Goal: Task Accomplishment & Management: Use online tool/utility

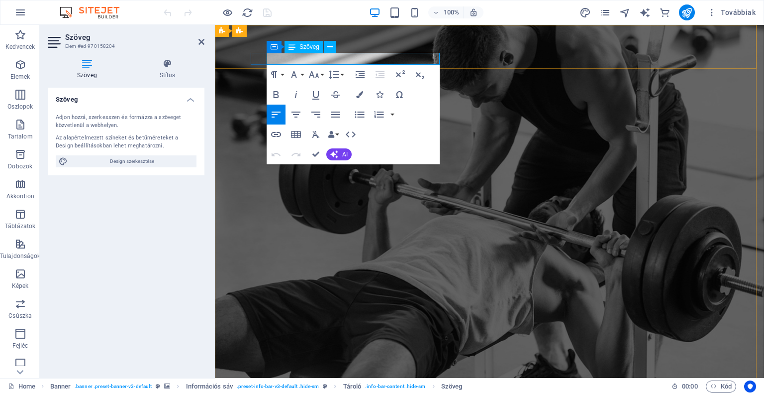
drag, startPoint x: 359, startPoint y: 57, endPoint x: 267, endPoint y: 56, distance: 91.6
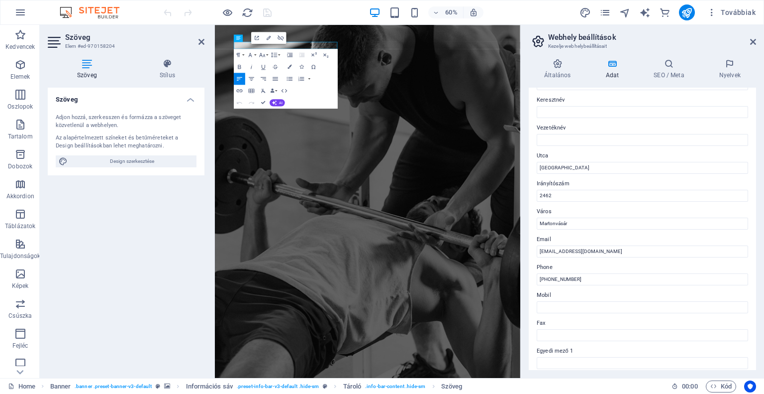
scroll to position [100, 0]
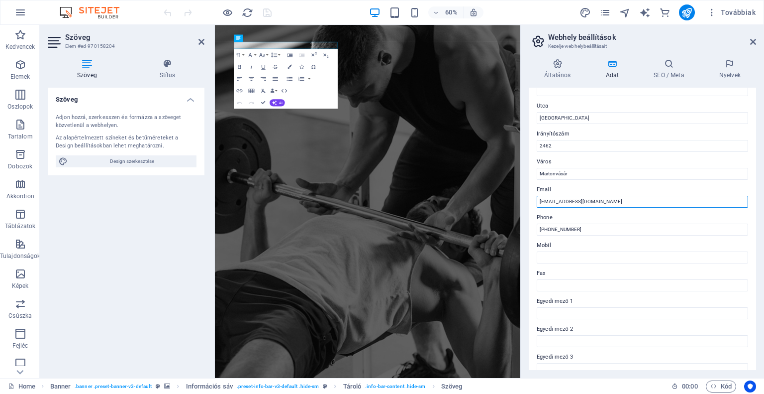
click at [627, 200] on input "kapcsolat@kaplargym.hu" at bounding box center [643, 202] width 212 height 12
drag, startPoint x: 827, startPoint y: 227, endPoint x: 697, endPoint y: 297, distance: 147.4
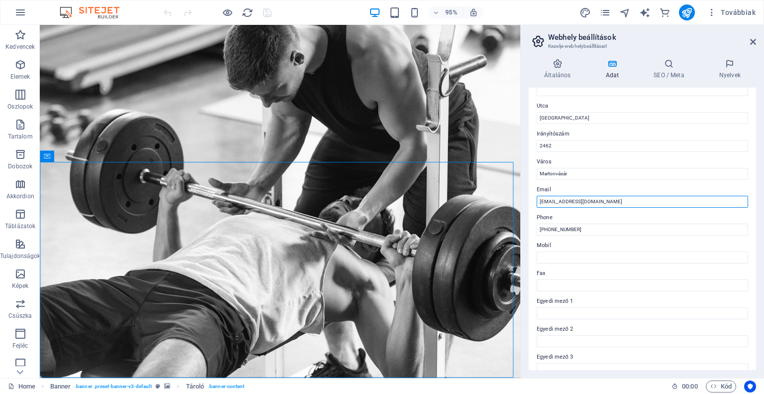
drag, startPoint x: 600, startPoint y: 202, endPoint x: 532, endPoint y: 203, distance: 68.7
click at [532, 203] on div "Ez az oldal kapcsolati adatai. Ez mindenhol használható az oldalon, és automati…" at bounding box center [642, 229] width 227 height 282
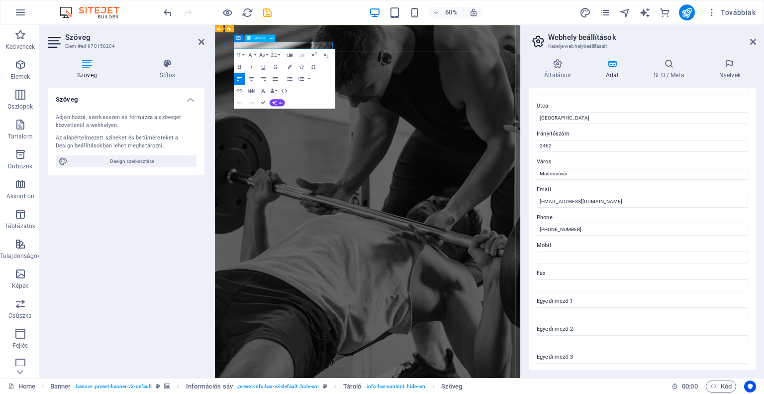
drag, startPoint x: 337, startPoint y: 58, endPoint x: 410, endPoint y: 63, distance: 72.3
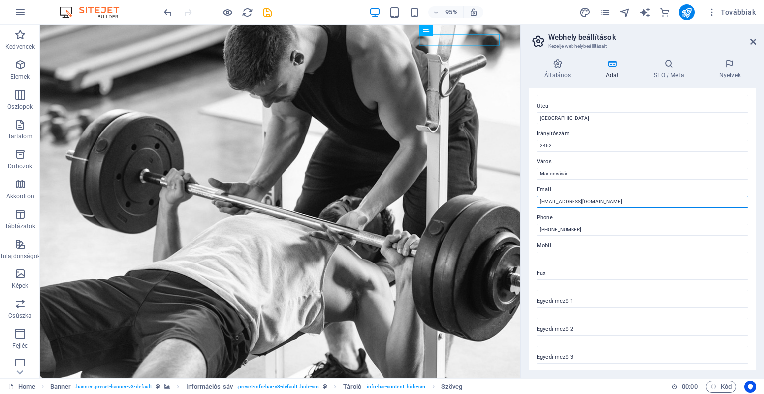
drag, startPoint x: 540, startPoint y: 199, endPoint x: 569, endPoint y: 215, distance: 33.2
click at [544, 199] on input "Kaplargym@gmail.com" at bounding box center [643, 202] width 212 height 12
type input "[EMAIL_ADDRESS][DOMAIN_NAME]"
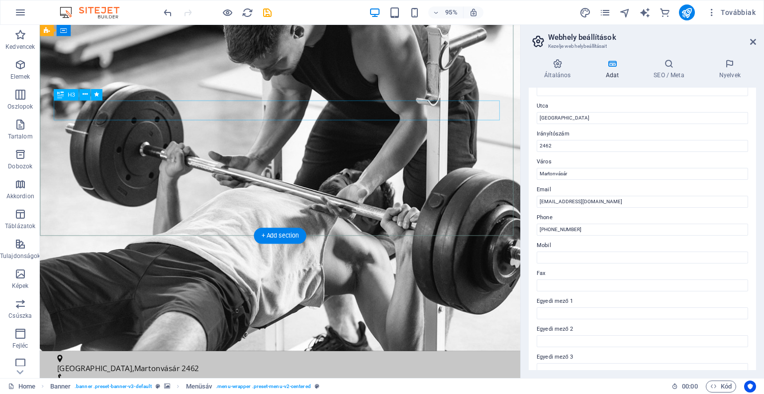
scroll to position [0, 0]
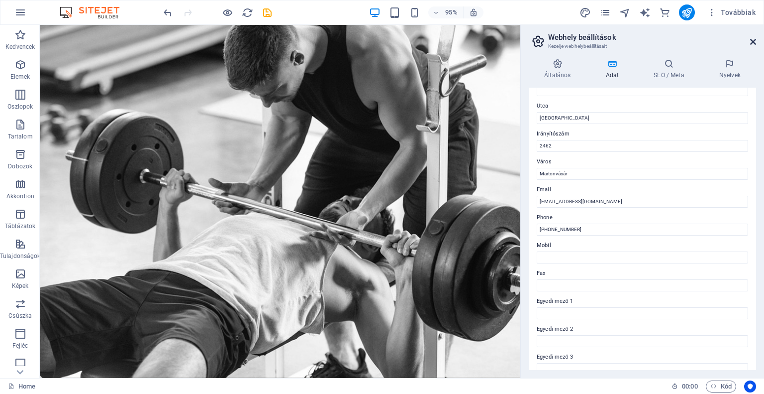
click at [755, 39] on icon at bounding box center [754, 42] width 6 height 8
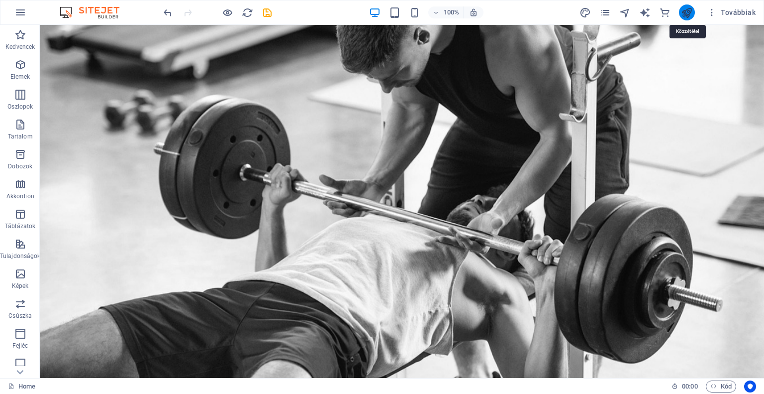
click at [687, 14] on icon "publish" at bounding box center [686, 12] width 11 height 11
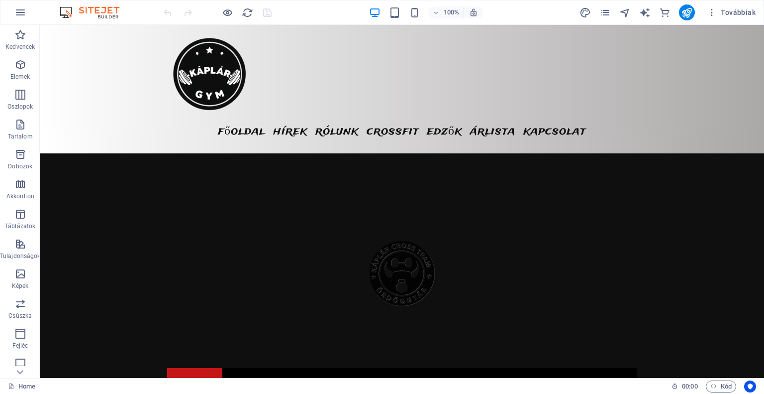
scroll to position [2556, 0]
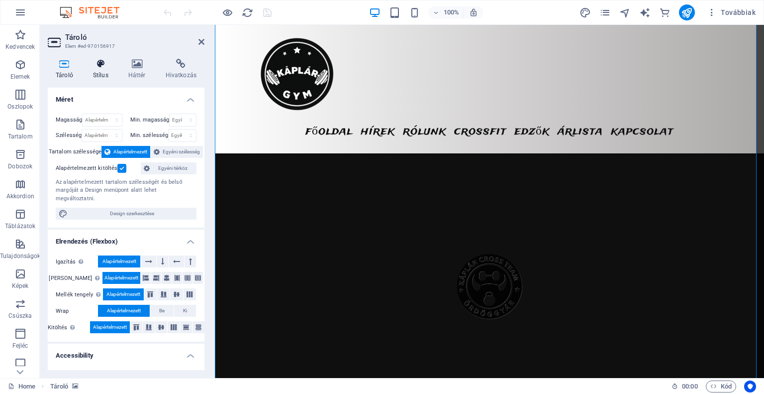
click at [104, 74] on h4 "Stílus" at bounding box center [102, 69] width 35 height 21
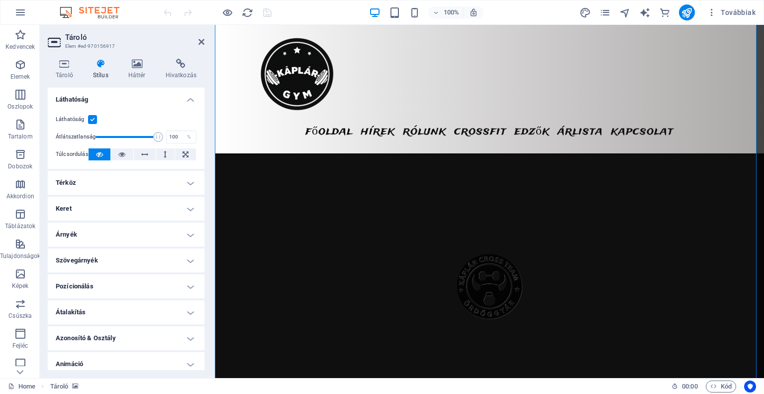
click at [191, 212] on h4 "Keret" at bounding box center [126, 209] width 157 height 24
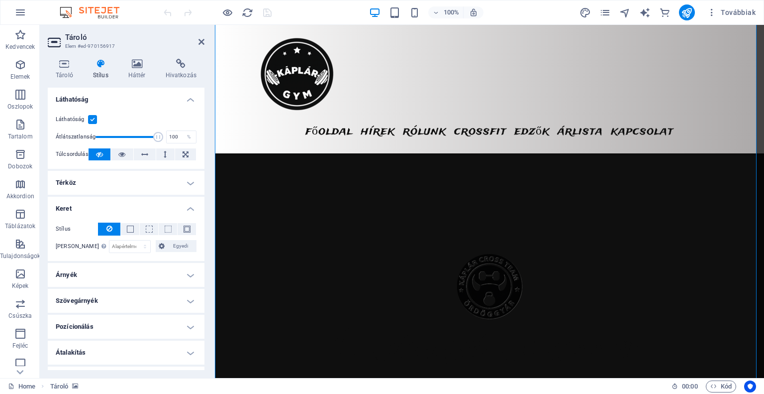
click at [187, 186] on h4 "Térköz" at bounding box center [126, 183] width 157 height 24
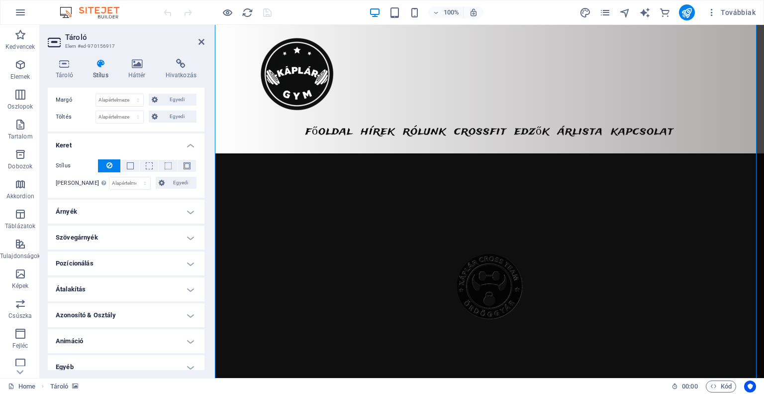
scroll to position [110, 0]
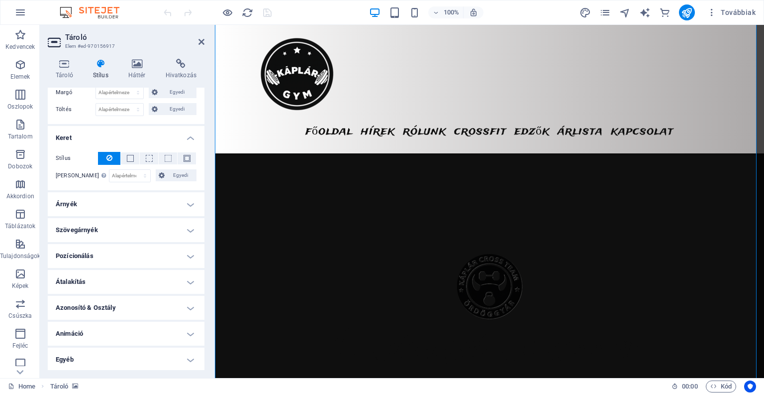
drag, startPoint x: 726, startPoint y: 158, endPoint x: 720, endPoint y: 159, distance: 6.1
click at [193, 197] on h4 "Árnyék" at bounding box center [126, 204] width 157 height 24
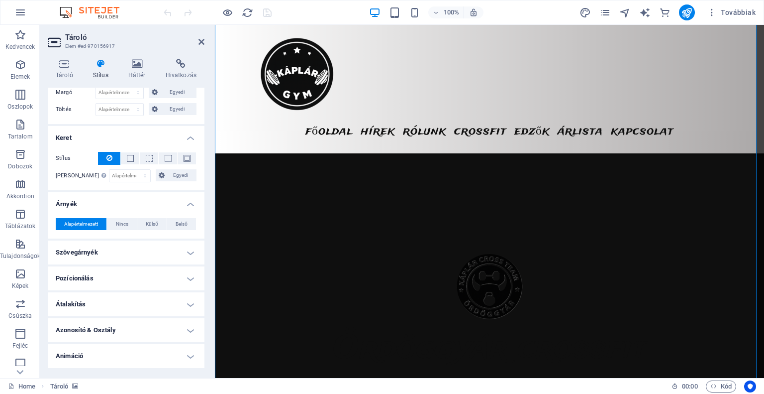
click at [192, 197] on h4 "Árnyék" at bounding box center [126, 201] width 157 height 18
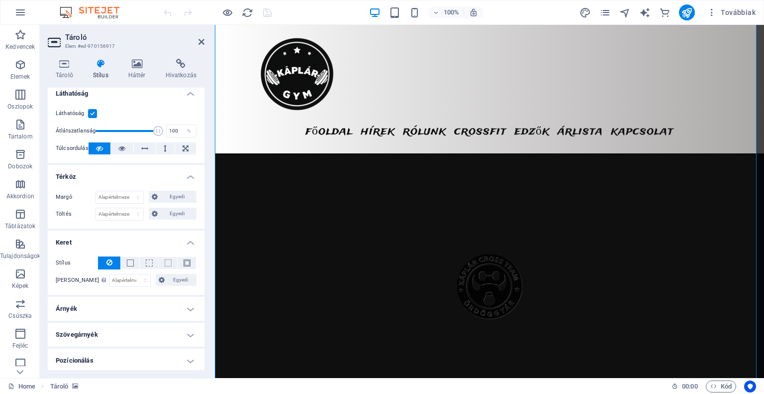
scroll to position [0, 0]
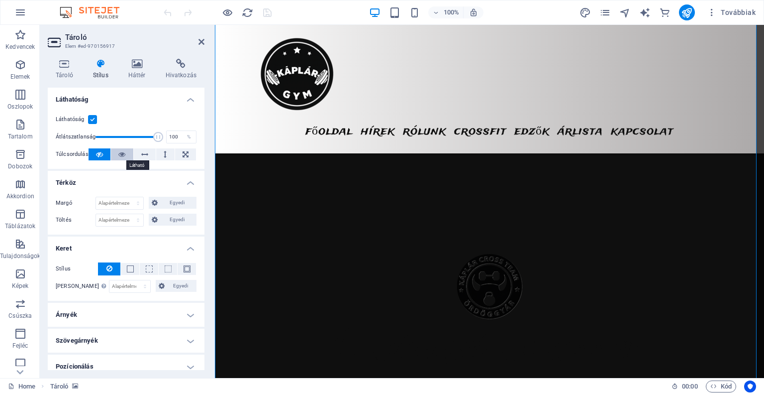
click at [119, 157] on icon at bounding box center [121, 154] width 7 height 12
click at [67, 69] on h4 "Tároló" at bounding box center [66, 69] width 37 height 21
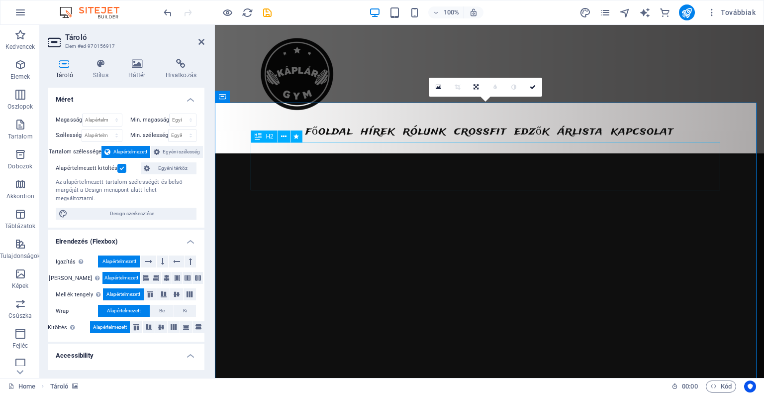
scroll to position [2406, 0]
click at [315, 232] on button at bounding box center [311, 230] width 12 height 12
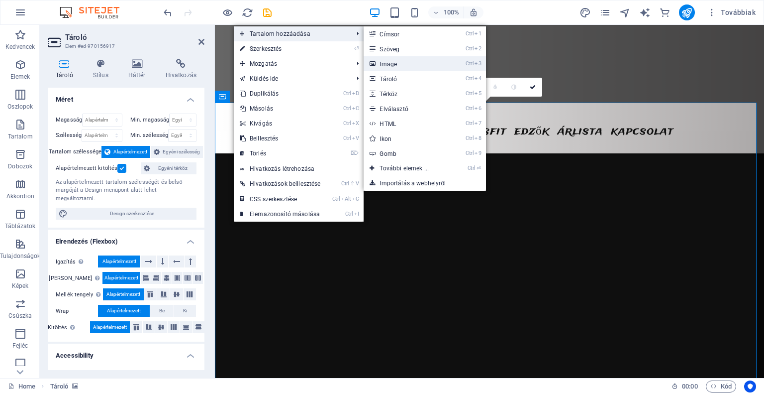
click at [415, 65] on link "Ctrl 3 Image" at bounding box center [406, 63] width 85 height 15
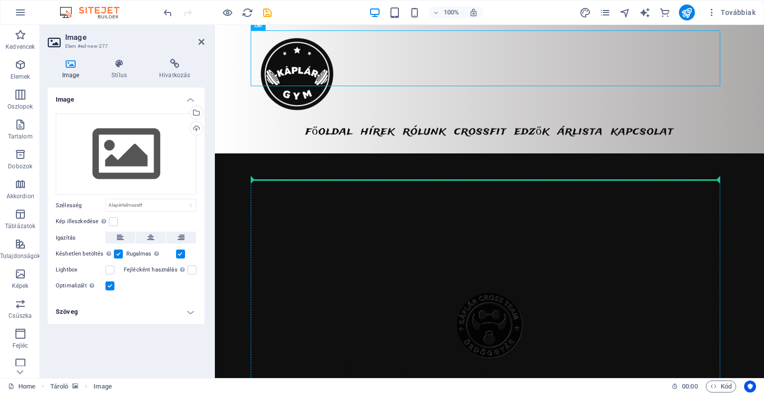
scroll to position [2518, 0]
drag, startPoint x: 321, startPoint y: 186, endPoint x: 721, endPoint y: 313, distance: 419.2
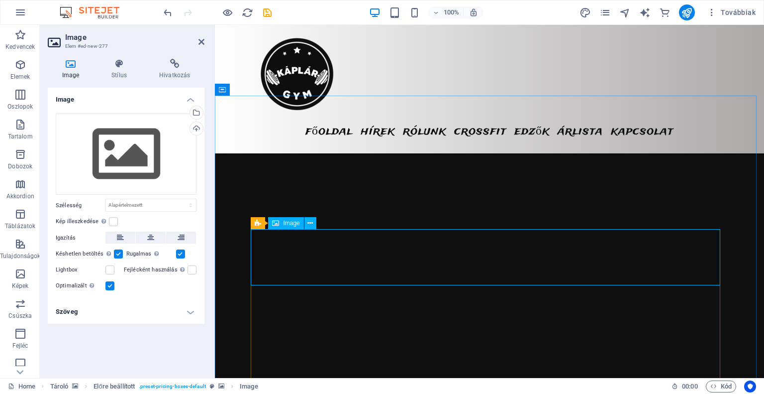
scroll to position [2419, 0]
click at [115, 65] on icon at bounding box center [120, 64] width 44 height 10
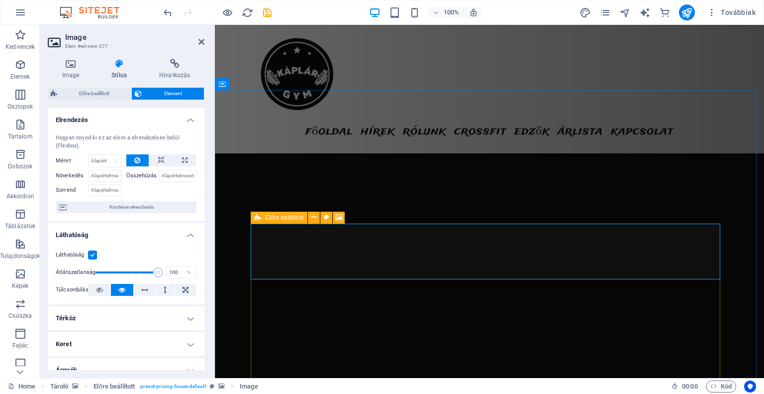
click at [265, 217] on span "Előre beállított" at bounding box center [284, 218] width 38 height 6
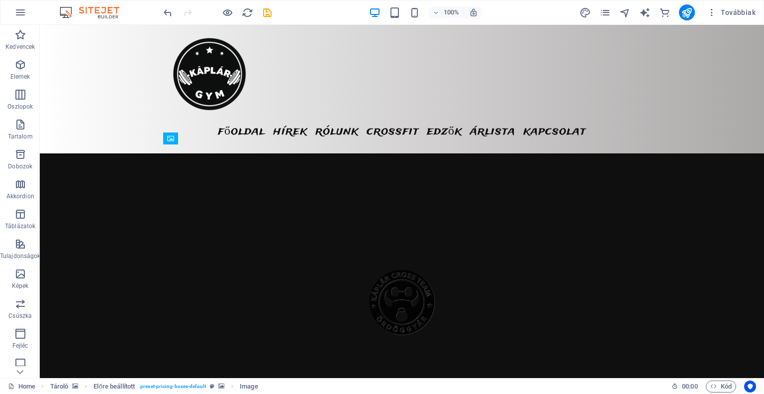
scroll to position [2548, 0]
drag, startPoint x: 322, startPoint y: 260, endPoint x: 590, endPoint y: 164, distance: 285.4
click at [228, 125] on icon at bounding box center [226, 123] width 5 height 10
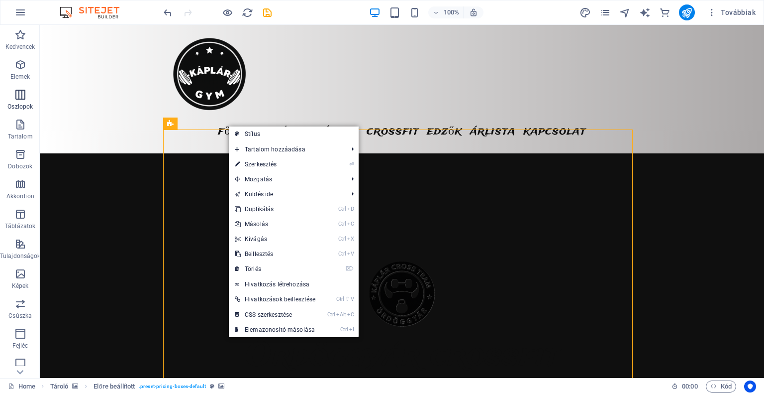
drag, startPoint x: 24, startPoint y: 101, endPoint x: 175, endPoint y: 173, distance: 167.6
click at [24, 101] on icon "button" at bounding box center [20, 95] width 12 height 12
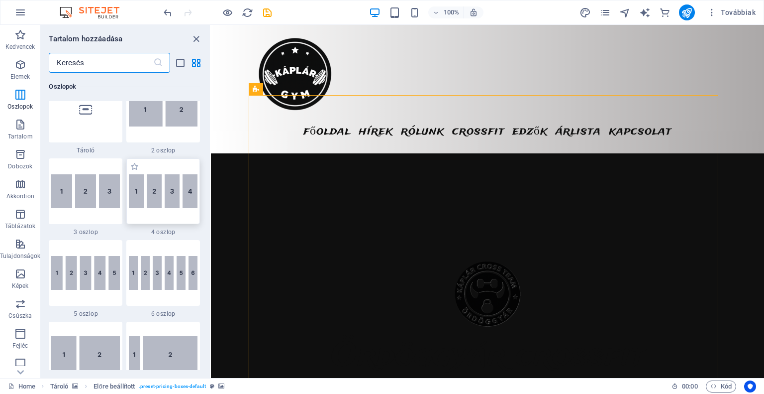
scroll to position [493, 0]
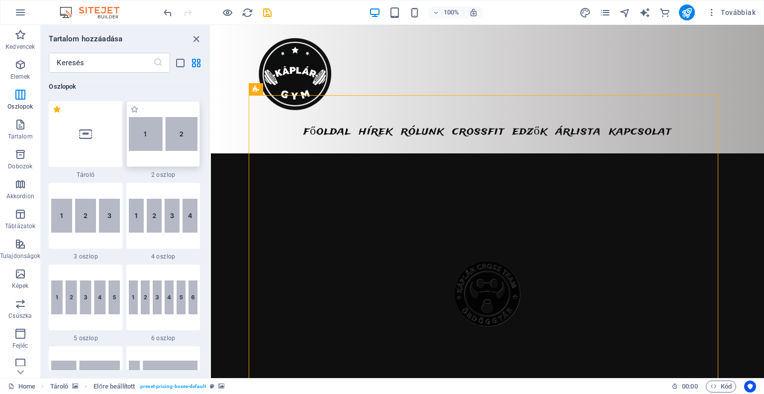
drag, startPoint x: 162, startPoint y: 146, endPoint x: 520, endPoint y: 272, distance: 379.5
click at [162, 146] on img at bounding box center [163, 134] width 69 height 34
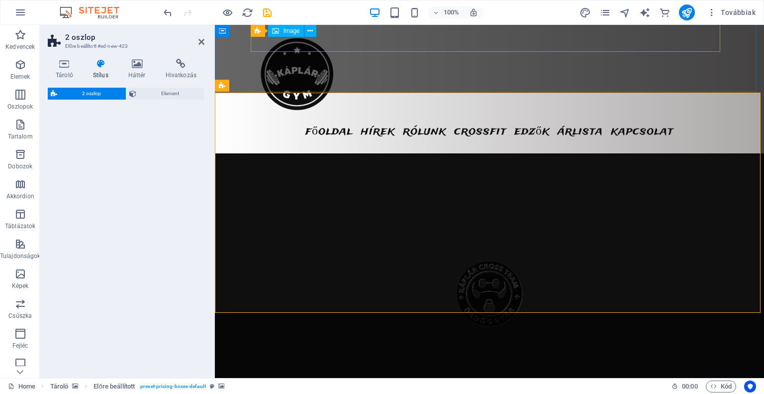
select select "rem"
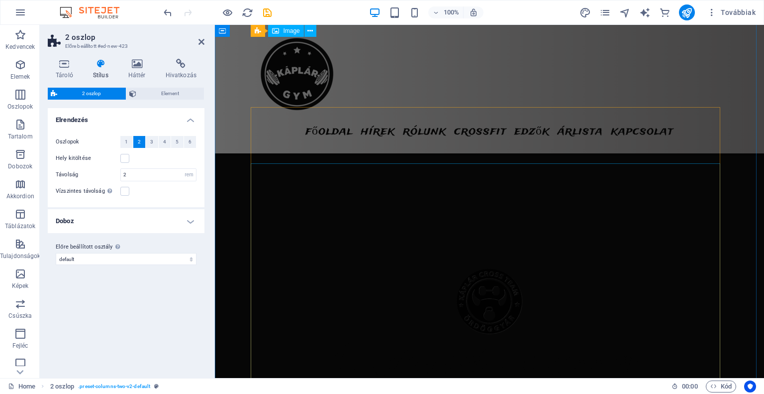
scroll to position [2535, 0]
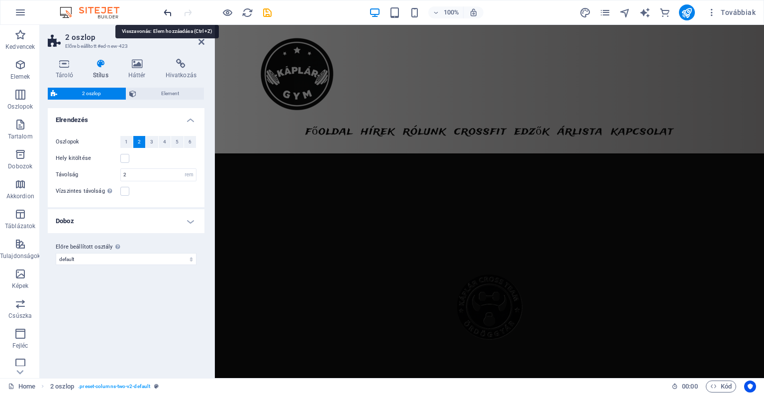
click at [172, 13] on icon "undo" at bounding box center [167, 12] width 11 height 11
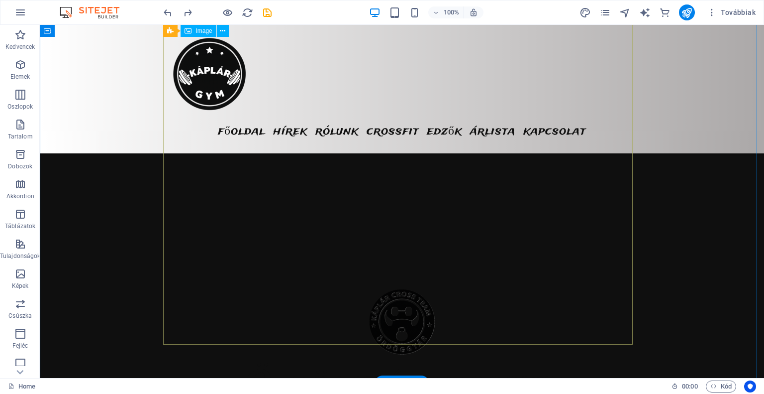
scroll to position [2451, 0]
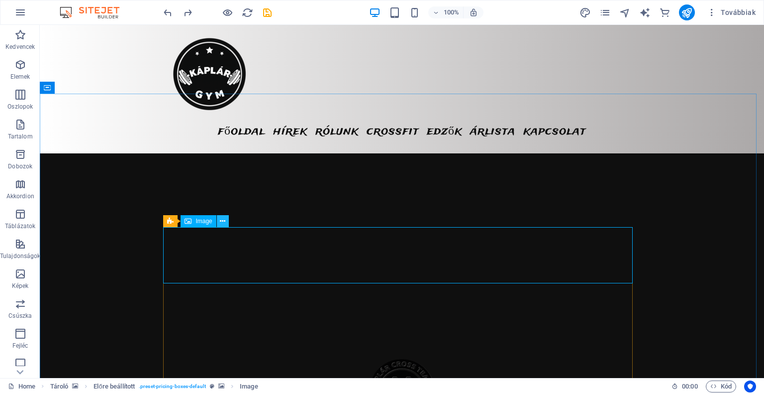
drag, startPoint x: 219, startPoint y: 218, endPoint x: 228, endPoint y: 220, distance: 8.7
click at [220, 218] on icon at bounding box center [222, 221] width 5 height 10
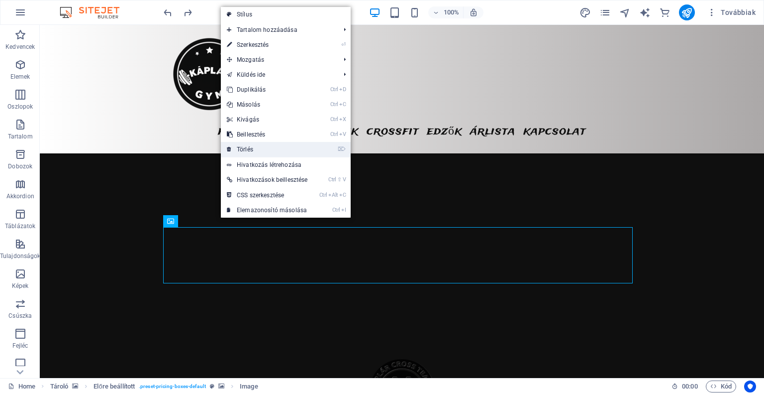
click at [278, 152] on link "⌦ Törlés" at bounding box center [267, 149] width 93 height 15
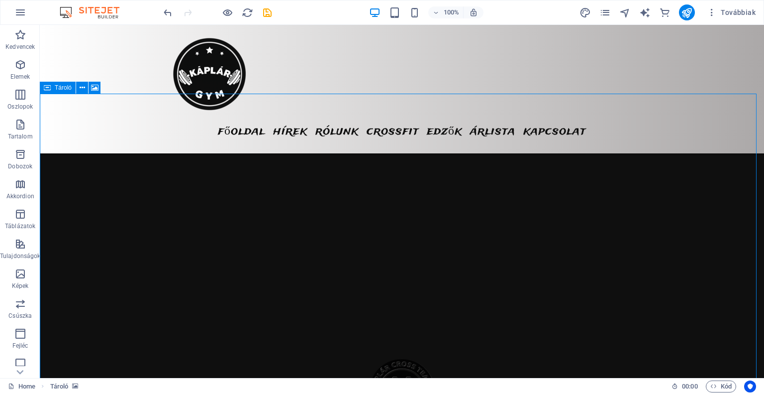
click at [52, 88] on div "Tároló" at bounding box center [58, 88] width 36 height 12
click at [82, 89] on icon at bounding box center [82, 88] width 5 height 10
click at [78, 87] on button at bounding box center [82, 88] width 12 height 12
click at [18, 103] on p "Oszlopok" at bounding box center [19, 107] width 25 height 8
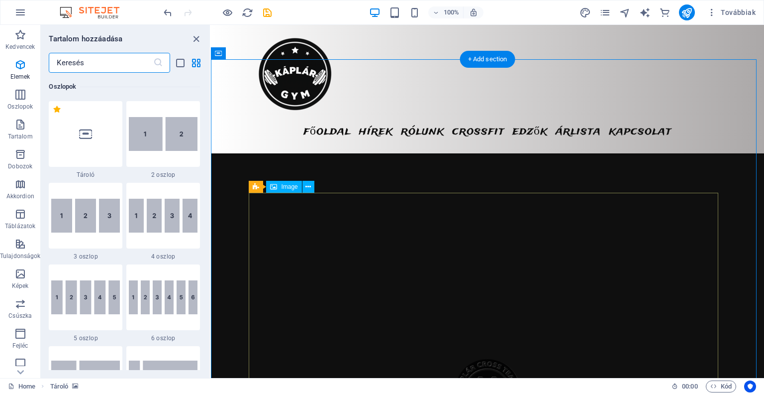
scroll to position [493, 0]
click at [157, 145] on img at bounding box center [163, 134] width 69 height 34
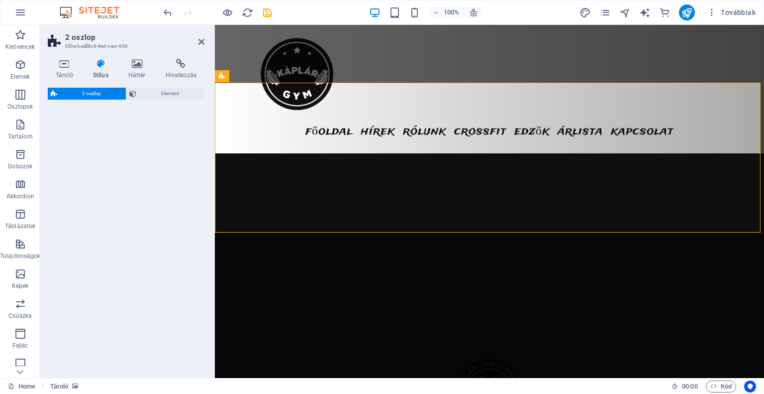
select select "rem"
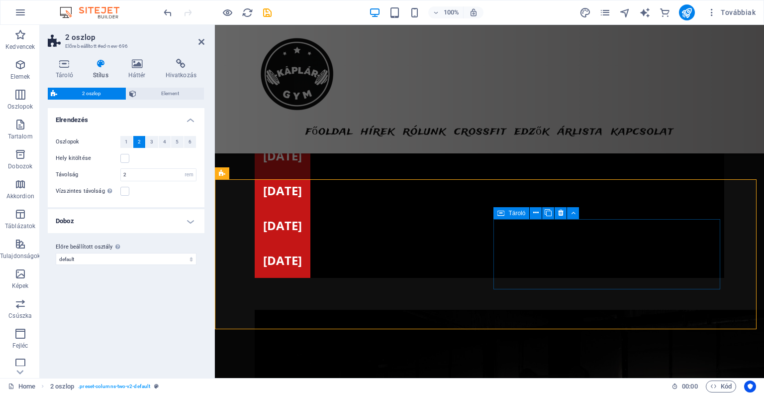
scroll to position [2843, 0]
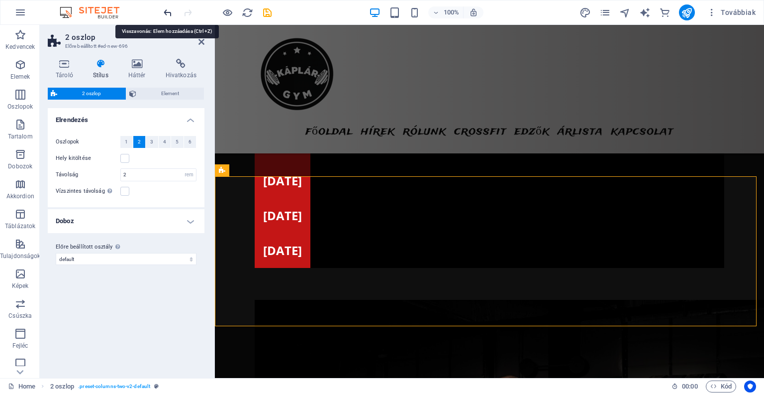
click at [167, 12] on icon "undo" at bounding box center [167, 12] width 11 height 11
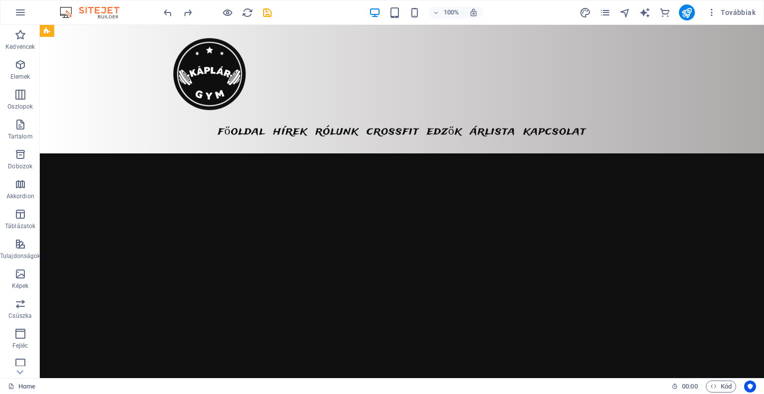
scroll to position [2445, 0]
